Goal: Find specific page/section: Find specific page/section

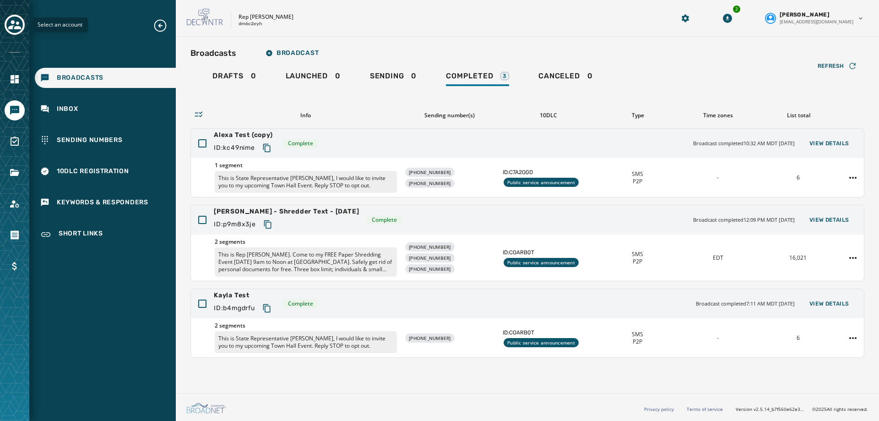
click at [15, 29] on icon "Toggle account select drawer" at bounding box center [14, 24] width 13 height 9
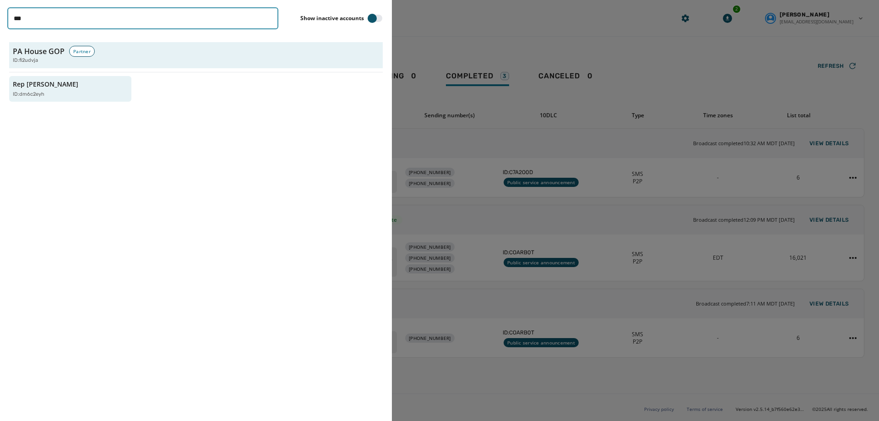
drag, startPoint x: 43, startPoint y: 22, endPoint x: -49, endPoint y: 27, distance: 92.6
click at [0, 27] on html "Broadcasts Inbox Sending Numbers 10DLC Registration Keywords & Responders Short…" at bounding box center [439, 210] width 879 height 421
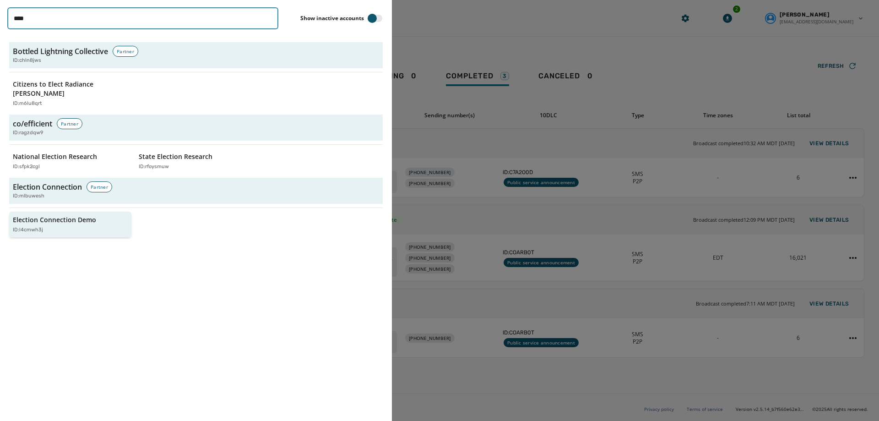
type input "****"
click at [79, 215] on div "Election Connection Demo ID: l4cmwh3j" at bounding box center [66, 224] width 106 height 19
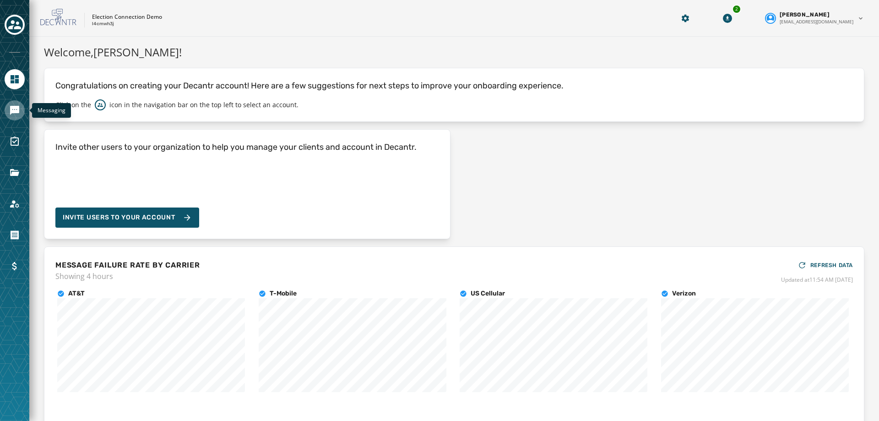
click at [11, 103] on link "Navigate to Messaging" at bounding box center [15, 110] width 20 height 20
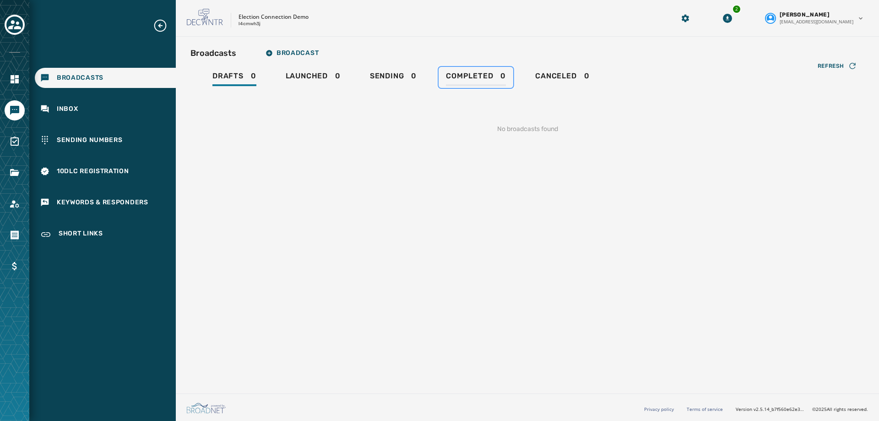
click at [464, 76] on span "Completed" at bounding box center [469, 75] width 47 height 9
click at [7, 17] on button "Toggle account select drawer" at bounding box center [15, 25] width 20 height 20
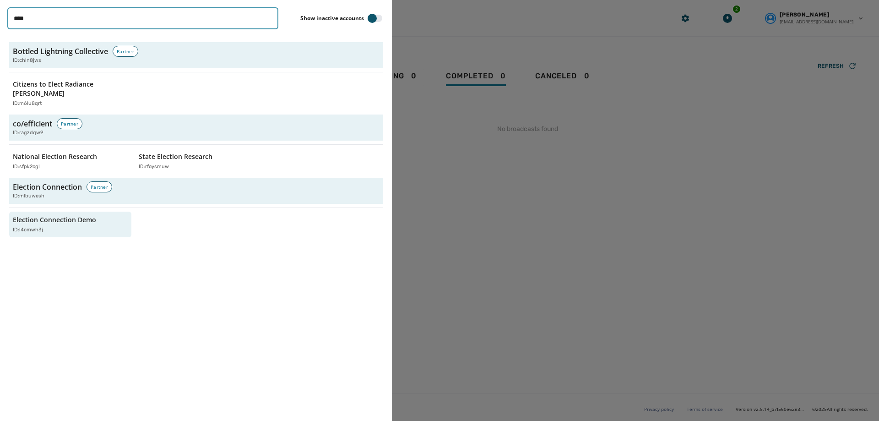
drag, startPoint x: 72, startPoint y: 21, endPoint x: 16, endPoint y: 21, distance: 55.8
click at [16, 21] on input "****" at bounding box center [142, 18] width 271 height 22
type input "*"
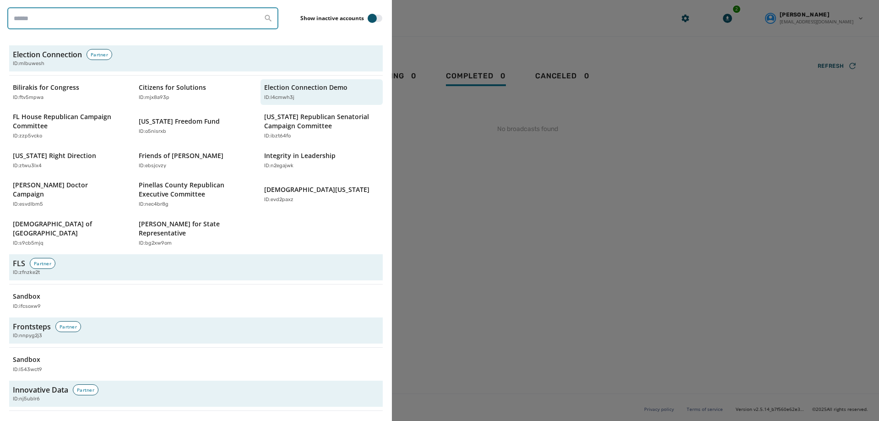
scroll to position [1281, 0]
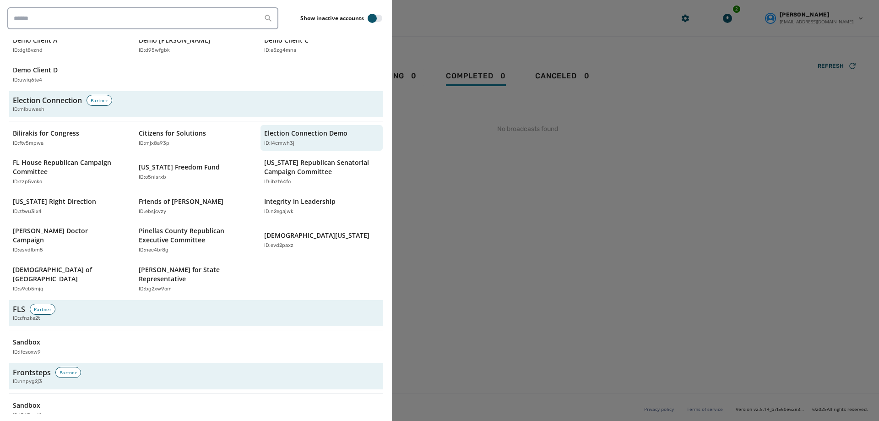
click at [554, 186] on div at bounding box center [439, 210] width 879 height 421
